Goal: Transaction & Acquisition: Purchase product/service

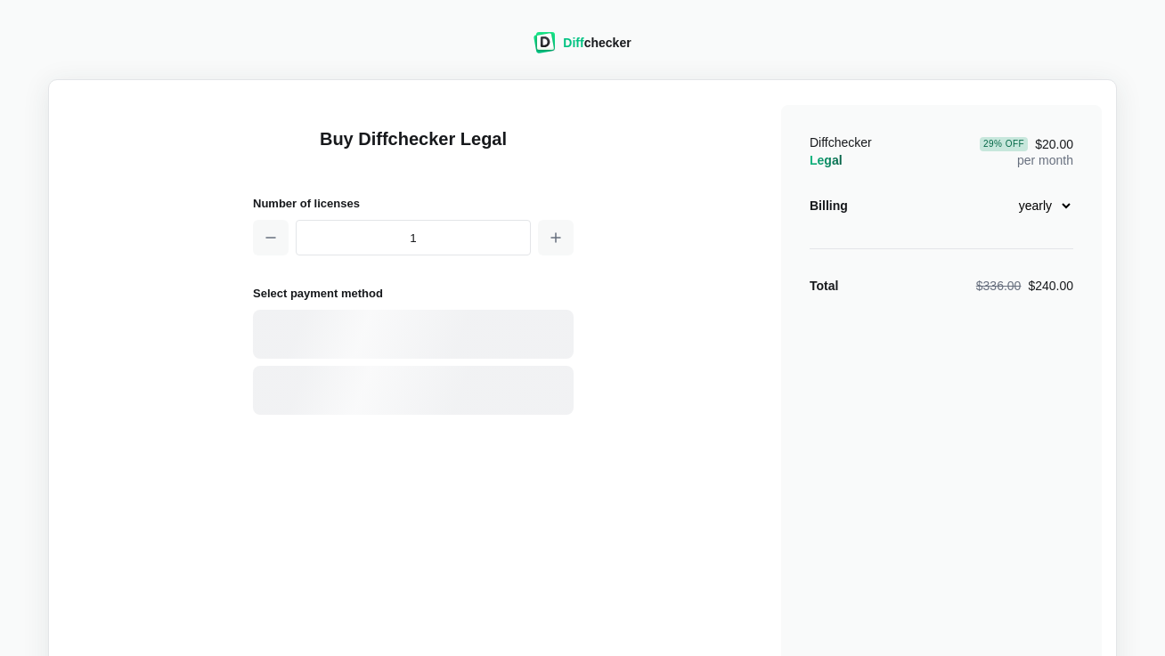
select select "legal-yearly-240"
click at [411, 338] on div "Card" at bounding box center [444, 335] width 240 height 18
select select "[GEOGRAPHIC_DATA]"
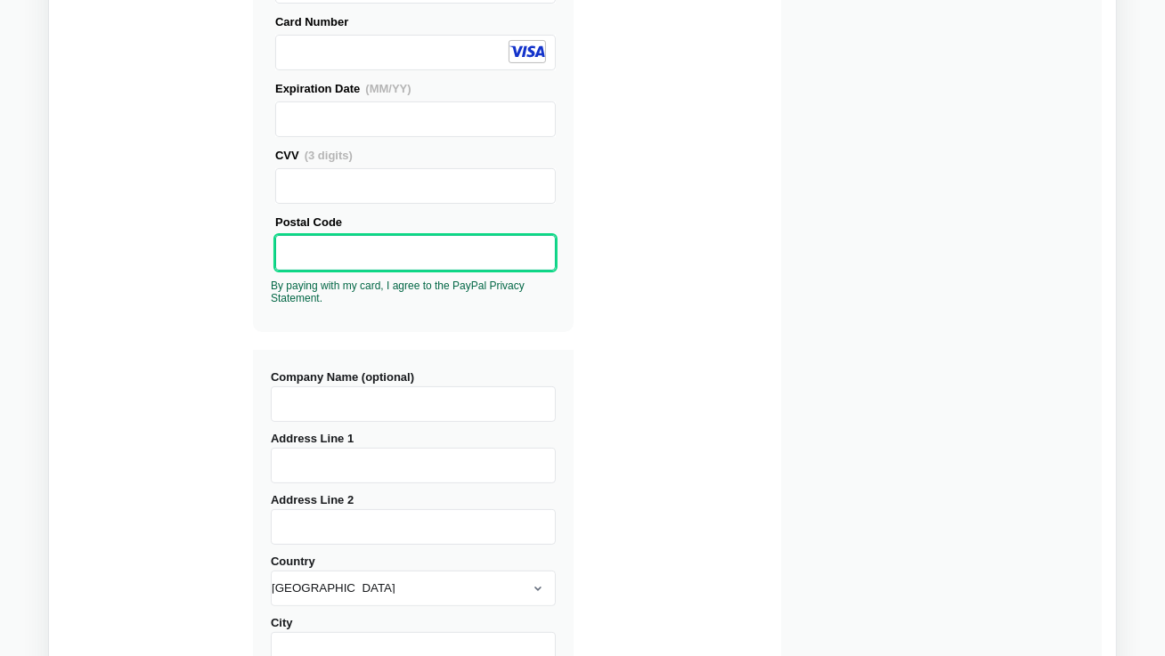
scroll to position [365, 0]
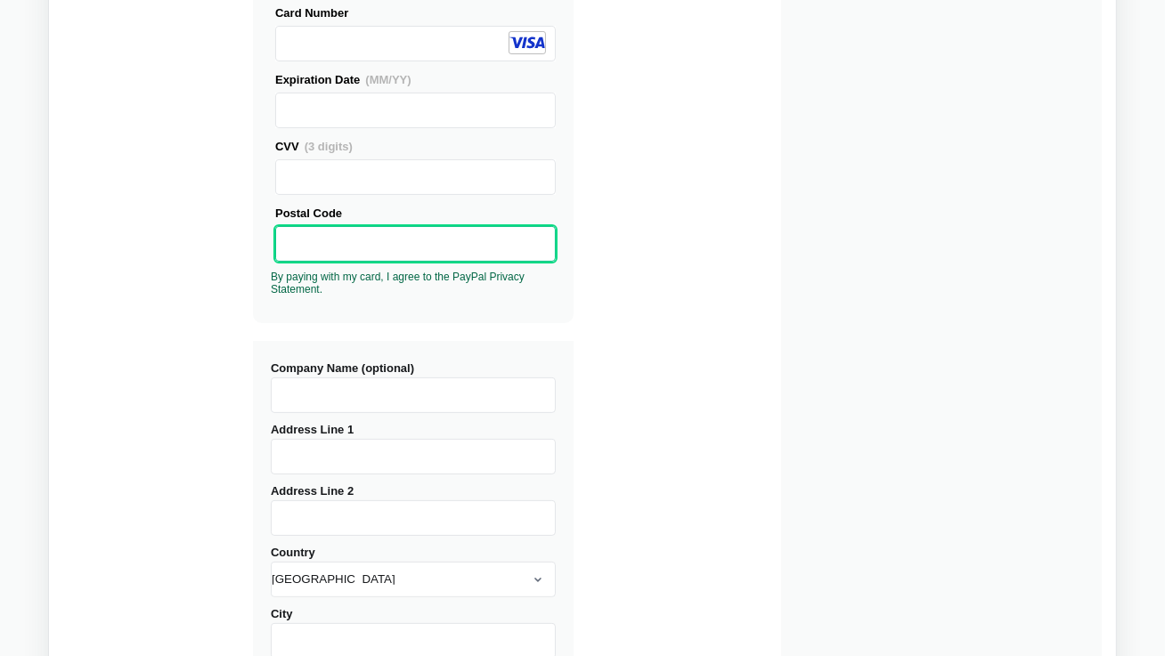
click at [436, 394] on input "Company Name (optional)" at bounding box center [413, 396] width 285 height 36
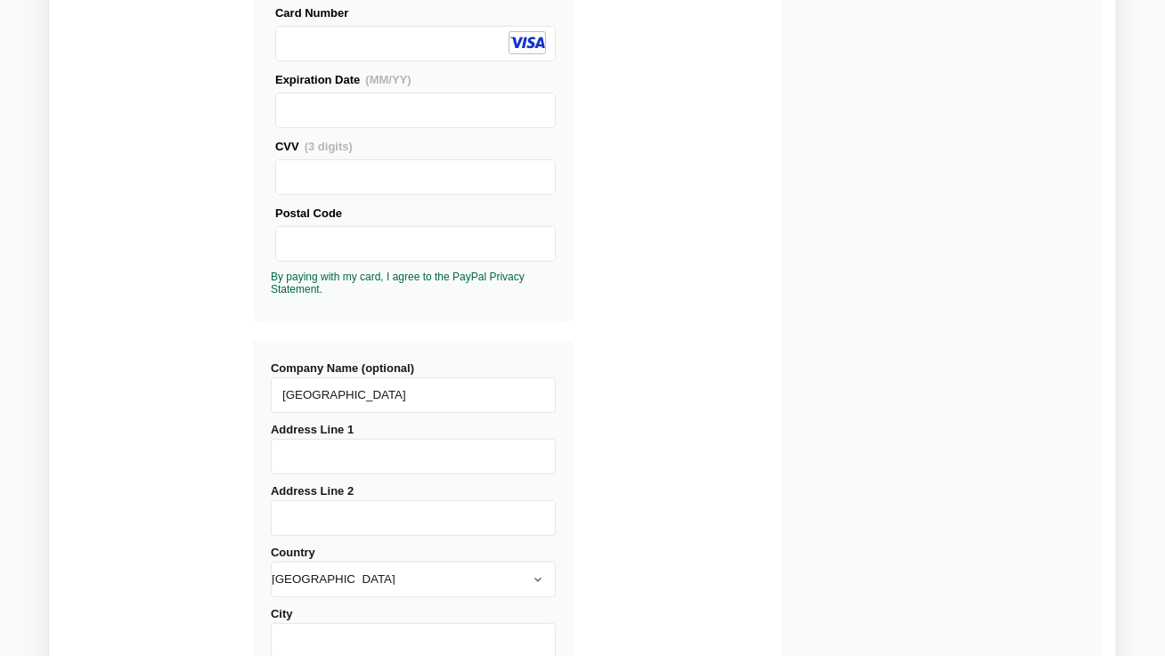
type input "[GEOGRAPHIC_DATA]"
click at [318, 456] on input "Address Line 1" at bounding box center [413, 457] width 285 height 36
type input "[STREET_ADDRESS][PERSON_NAME]"
type input "200 [PERSON_NAME] [PERSON_NAME]"
type input "[GEOGRAPHIC_DATA]"
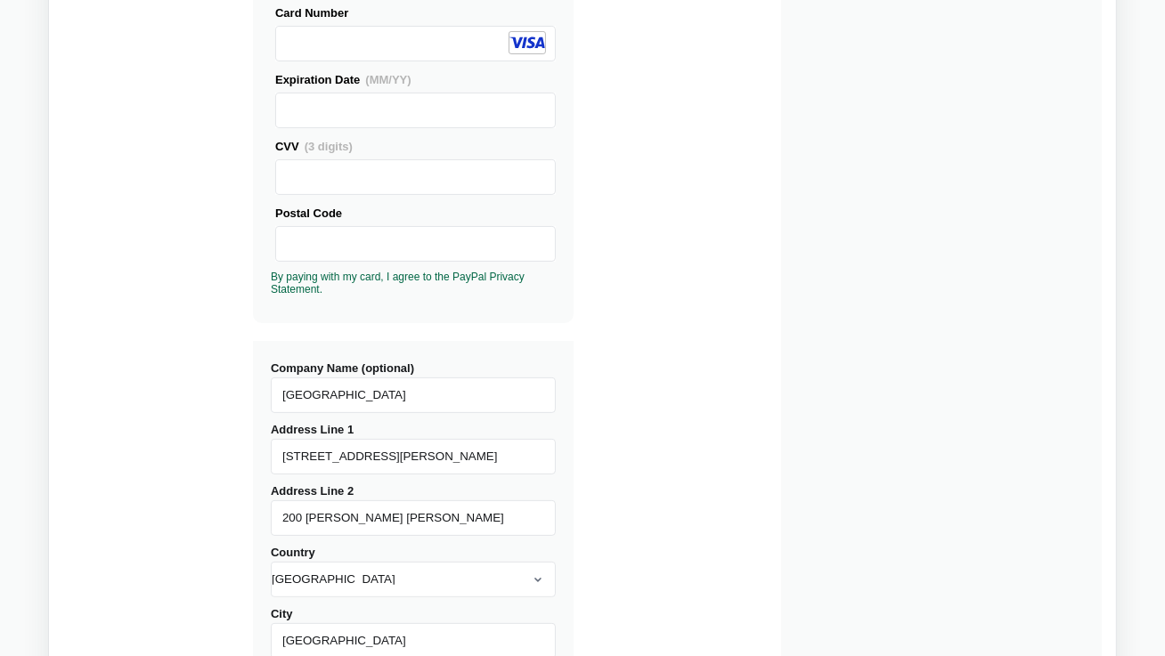
select select "LA"
type input "70118"
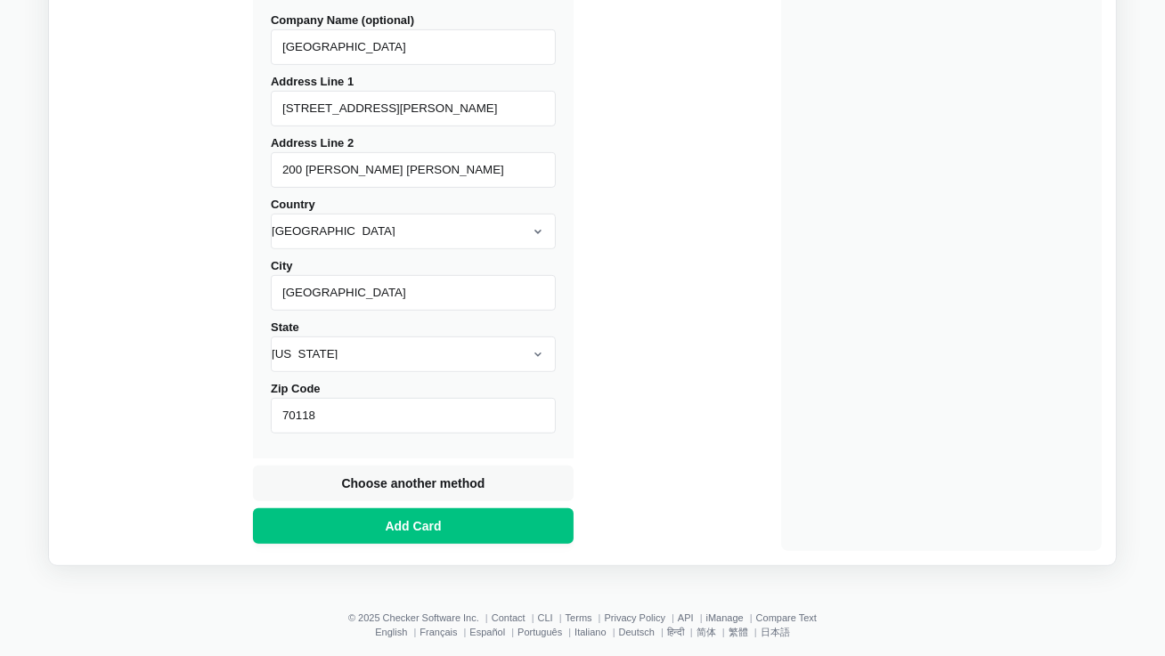
scroll to position [724, 0]
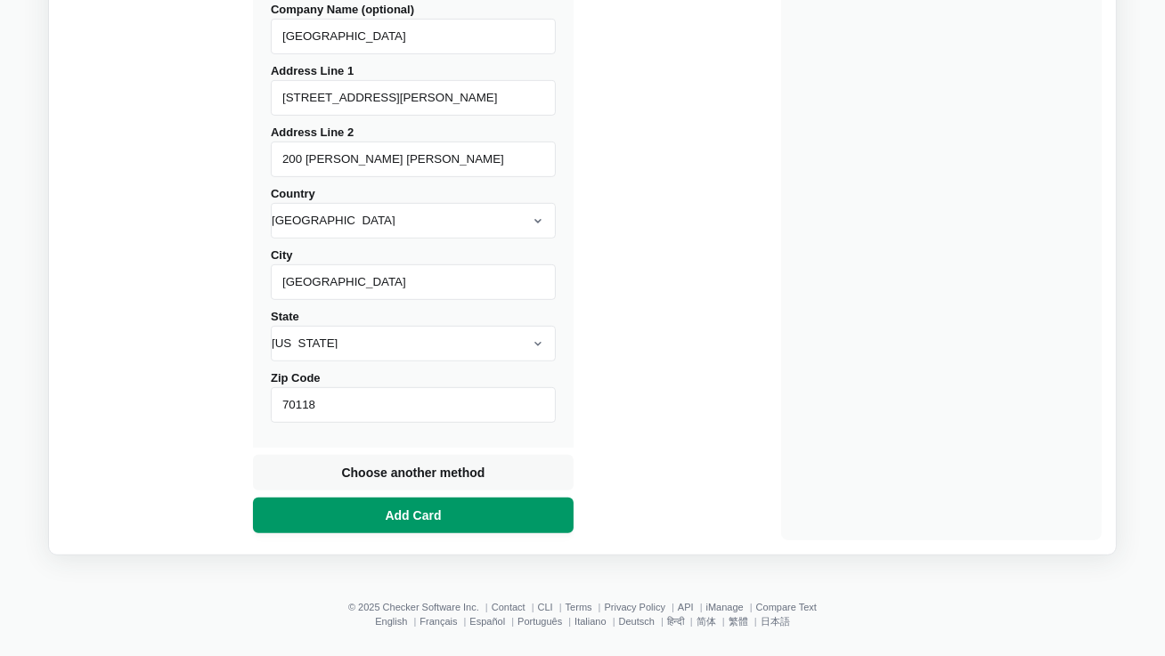
click at [419, 516] on span "Add Card" at bounding box center [413, 516] width 63 height 18
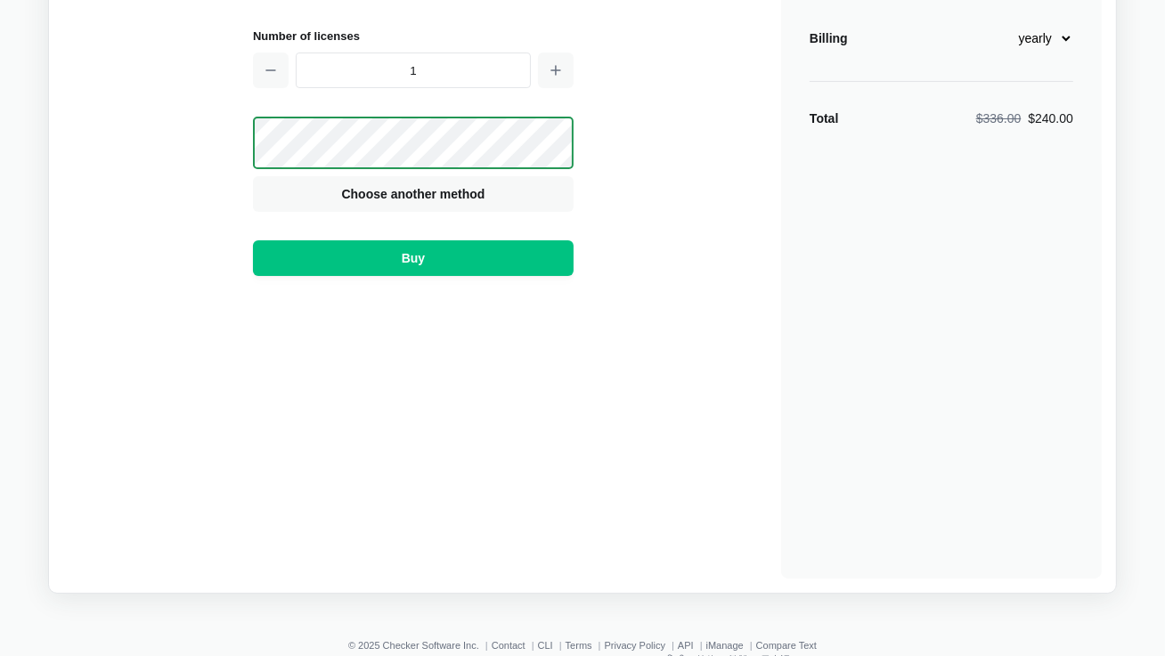
scroll to position [151, 0]
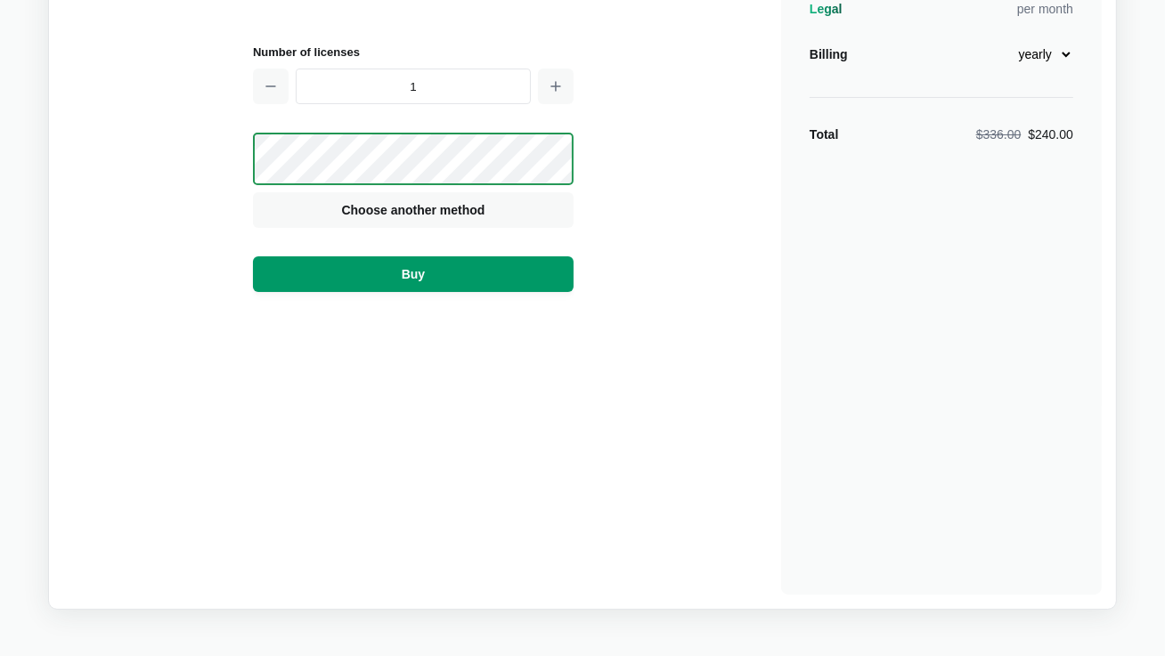
click at [427, 275] on span "Buy" at bounding box center [413, 274] width 30 height 18
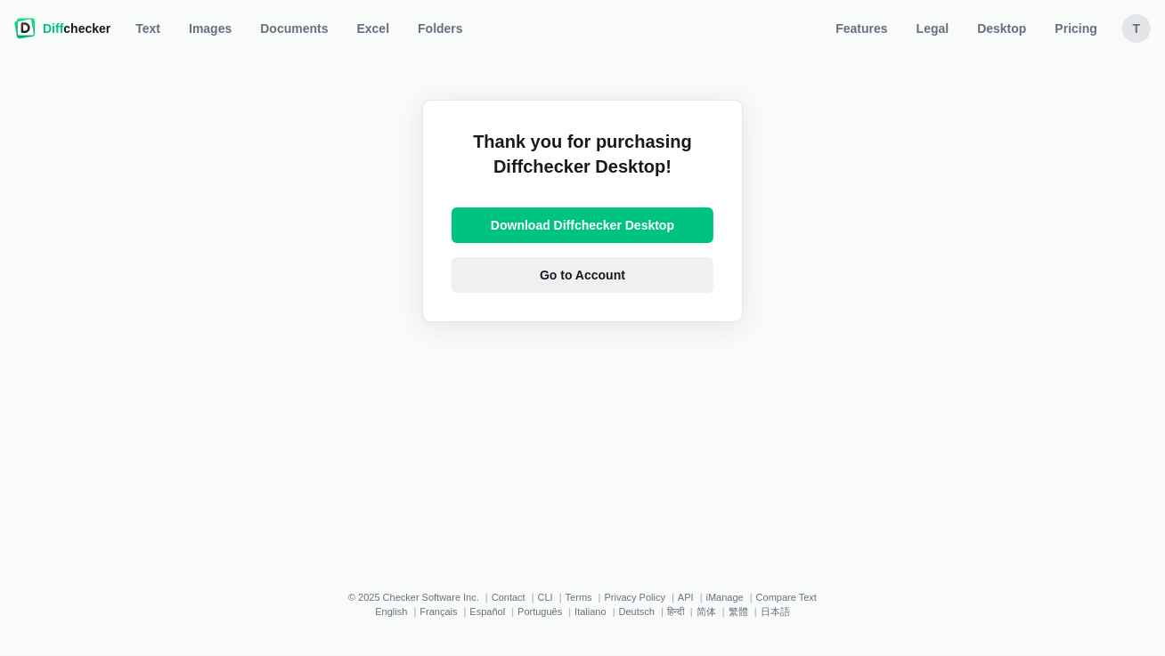
click at [560, 287] on link "Go to Account" at bounding box center [582, 275] width 262 height 36
